Goal: Task Accomplishment & Management: Use online tool/utility

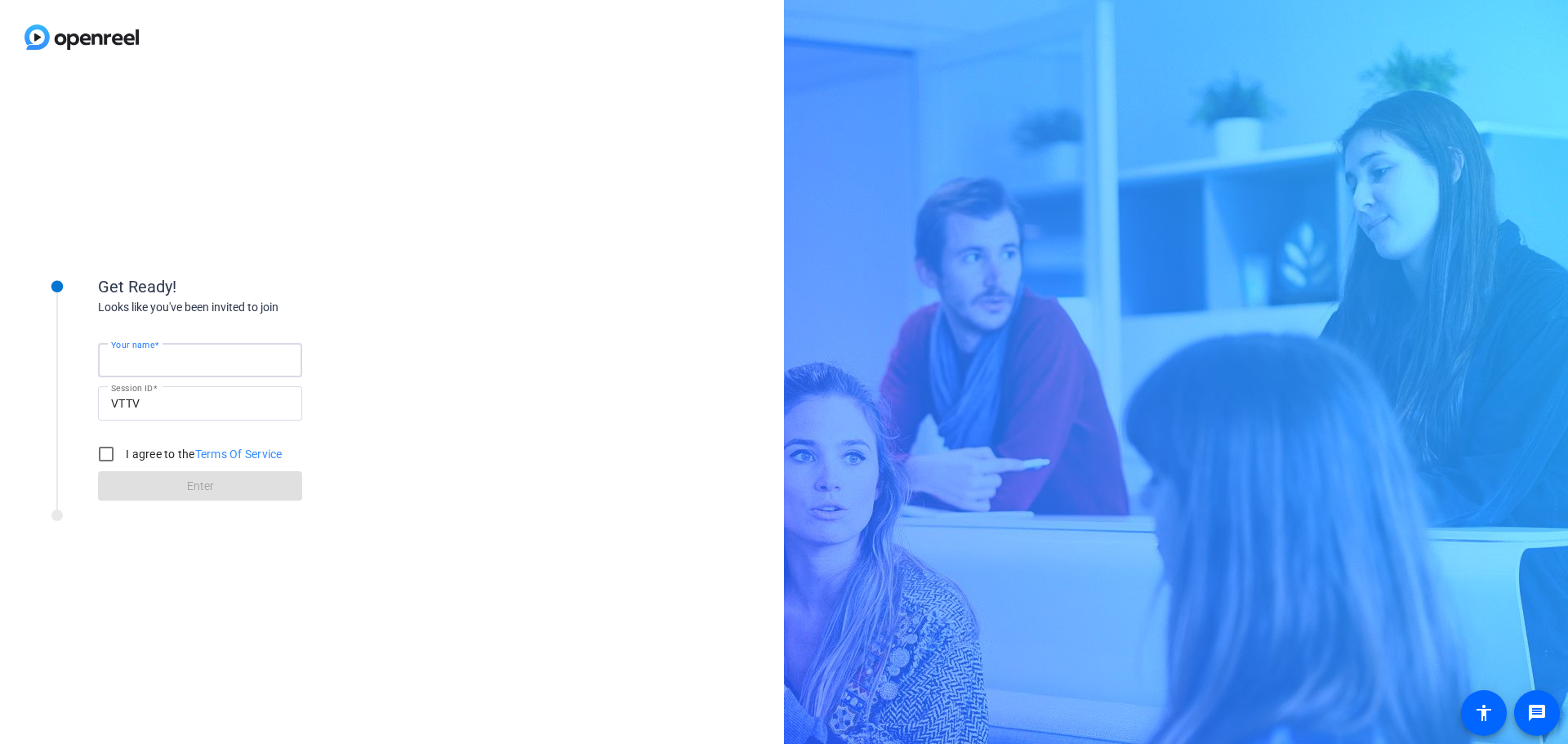
click at [257, 360] on input "Your name" at bounding box center [200, 360] width 178 height 19
type input "[PERSON_NAME]"
click at [227, 406] on input "VTTV" at bounding box center [200, 403] width 178 height 19
click at [103, 450] on input "I agree to the Terms Of Service" at bounding box center [106, 454] width 33 height 33
checkbox input "true"
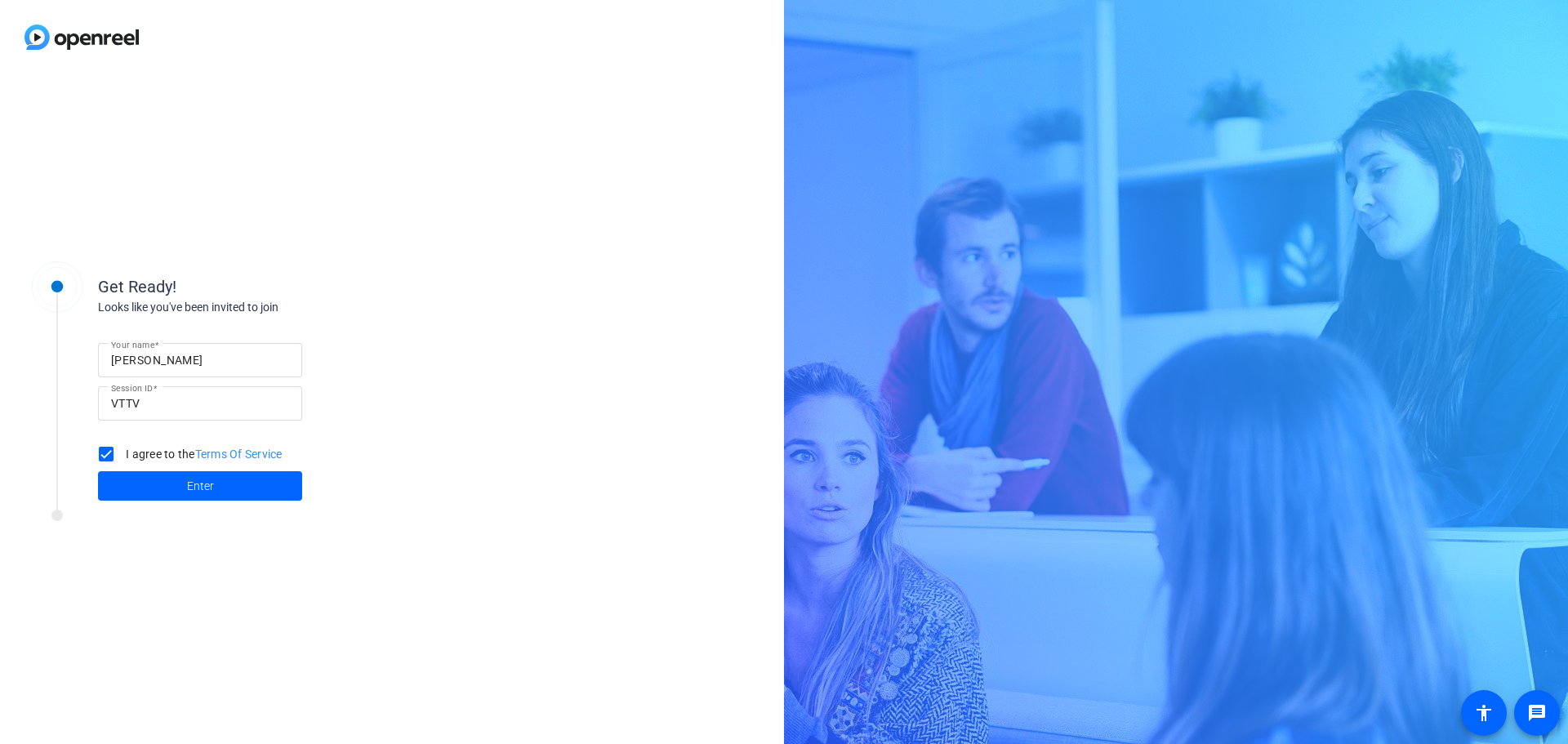
click at [459, 563] on div "Get Ready! Looks like you've been invited to join Your name [PERSON_NAME] Sessi…" at bounding box center [392, 409] width 784 height 670
drag, startPoint x: 266, startPoint y: 492, endPoint x: 303, endPoint y: 632, distance: 144.8
click at [266, 492] on span at bounding box center [201, 486] width 205 height 39
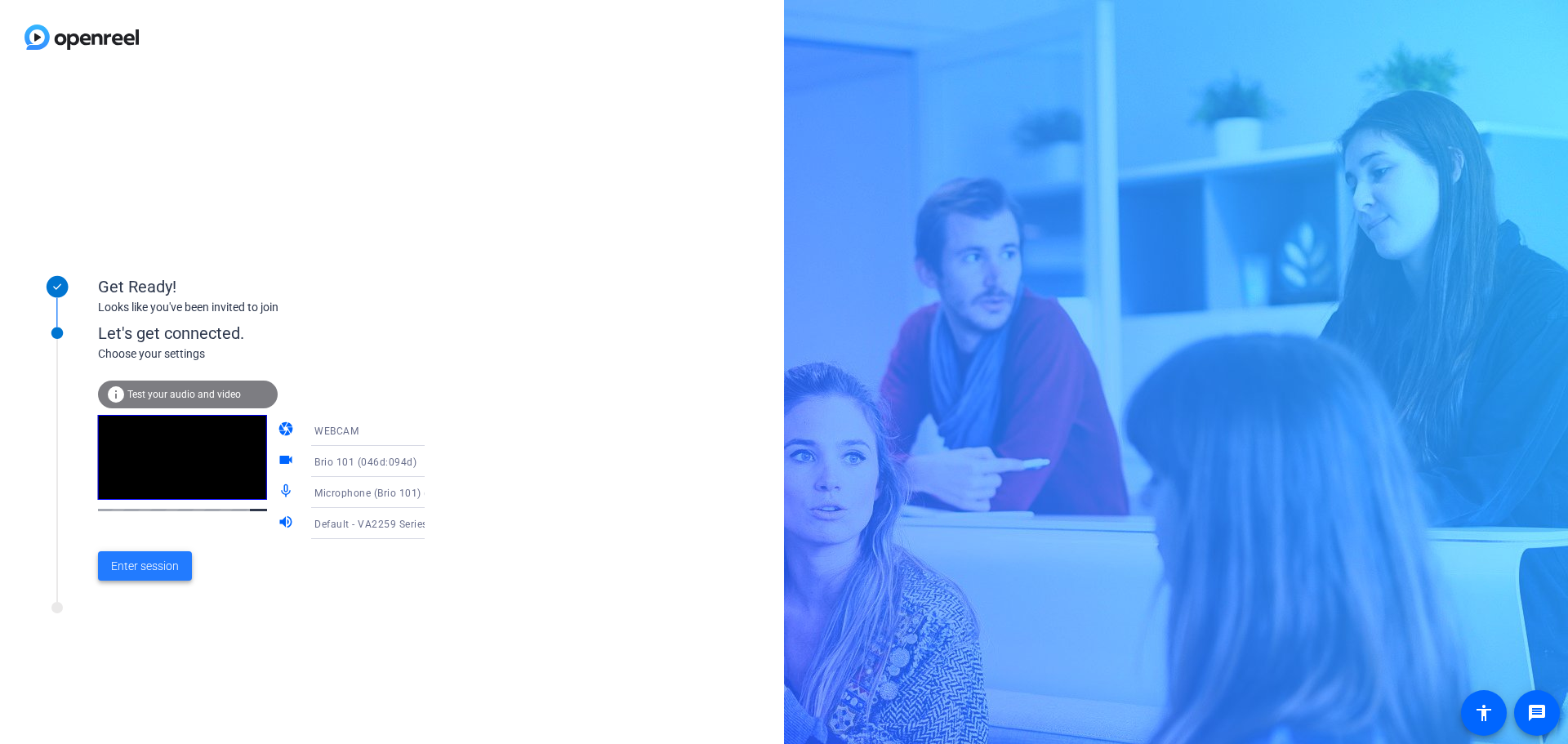
click at [166, 569] on span "Enter session" at bounding box center [145, 567] width 68 height 18
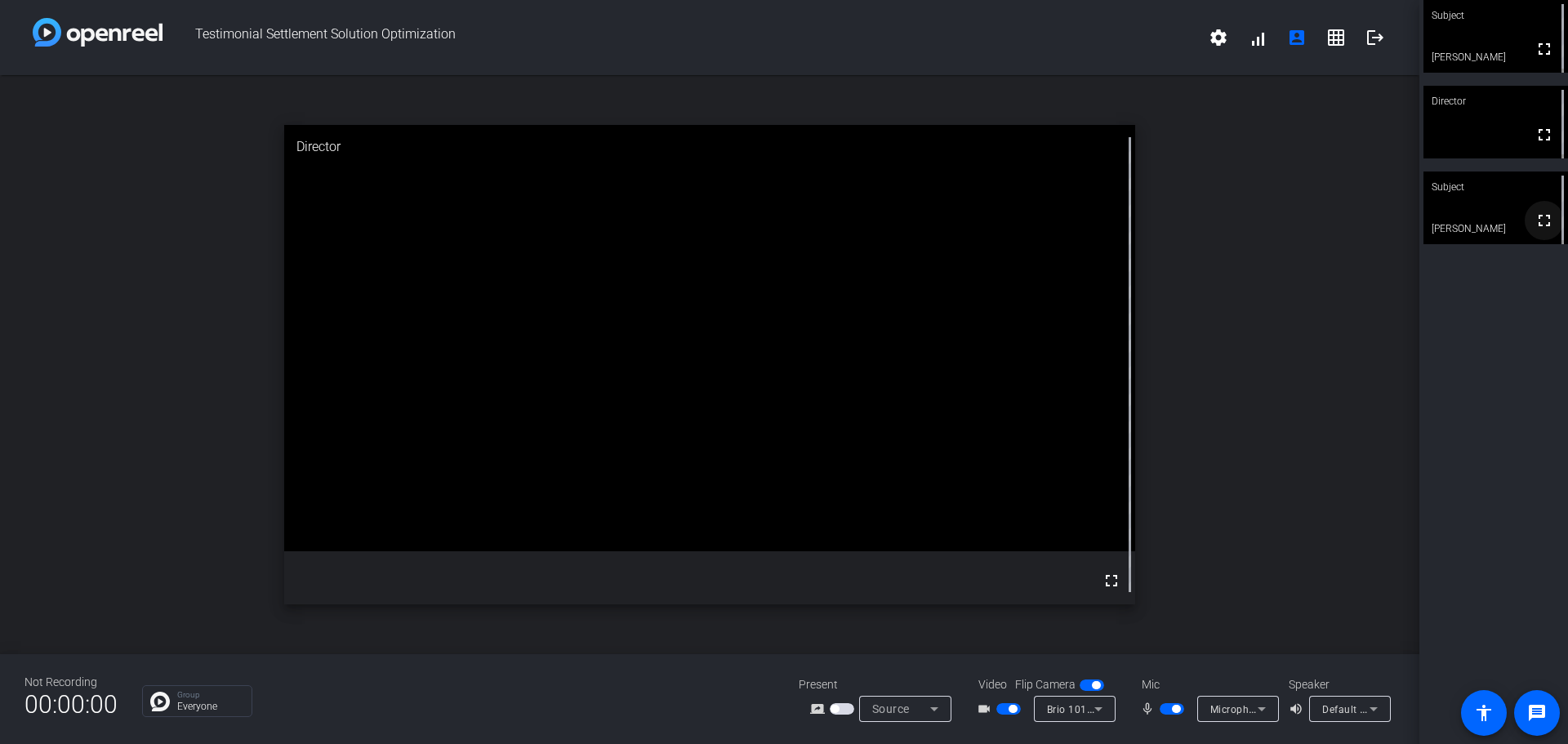
drag, startPoint x: 1540, startPoint y: 229, endPoint x: 1540, endPoint y: 327, distance: 98.0
click at [1540, 229] on mat-icon "fullscreen" at bounding box center [1545, 220] width 19 height 19
click at [1470, 37] on video at bounding box center [1496, 36] width 144 height 73
click at [1472, 115] on div "Director" at bounding box center [1496, 101] width 144 height 31
click at [1452, 203] on video at bounding box center [1496, 207] width 144 height 73
